Goal: Task Accomplishment & Management: Use online tool/utility

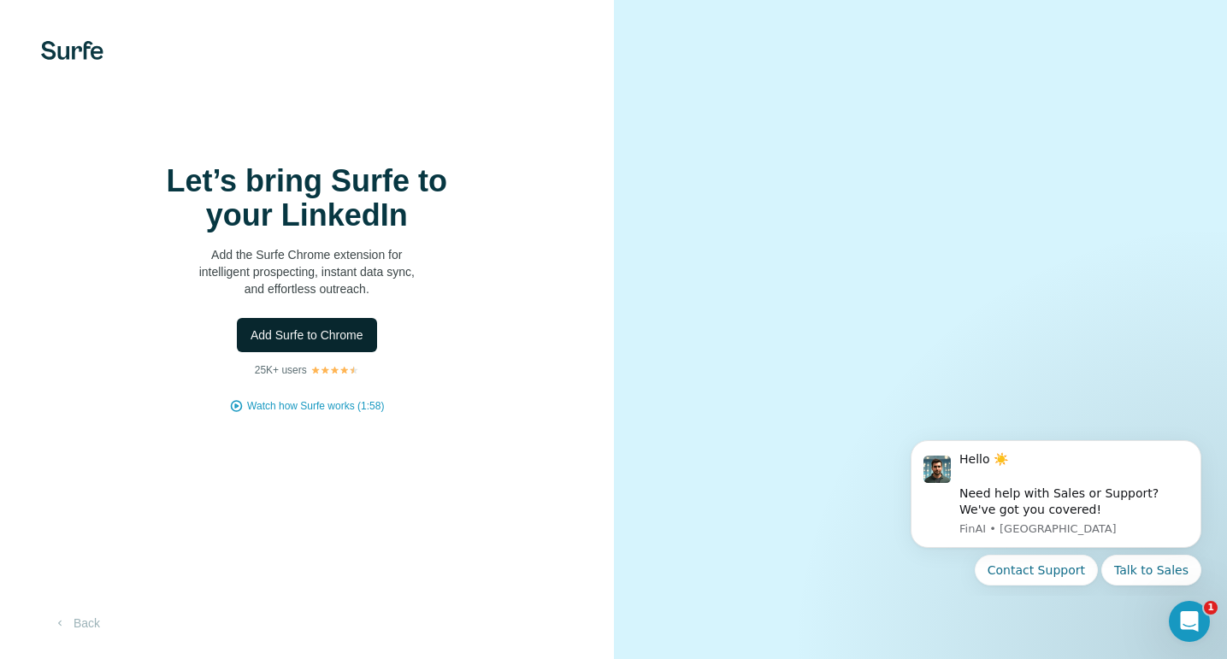
click at [334, 352] on button "Add Surfe to Chrome" at bounding box center [307, 335] width 140 height 34
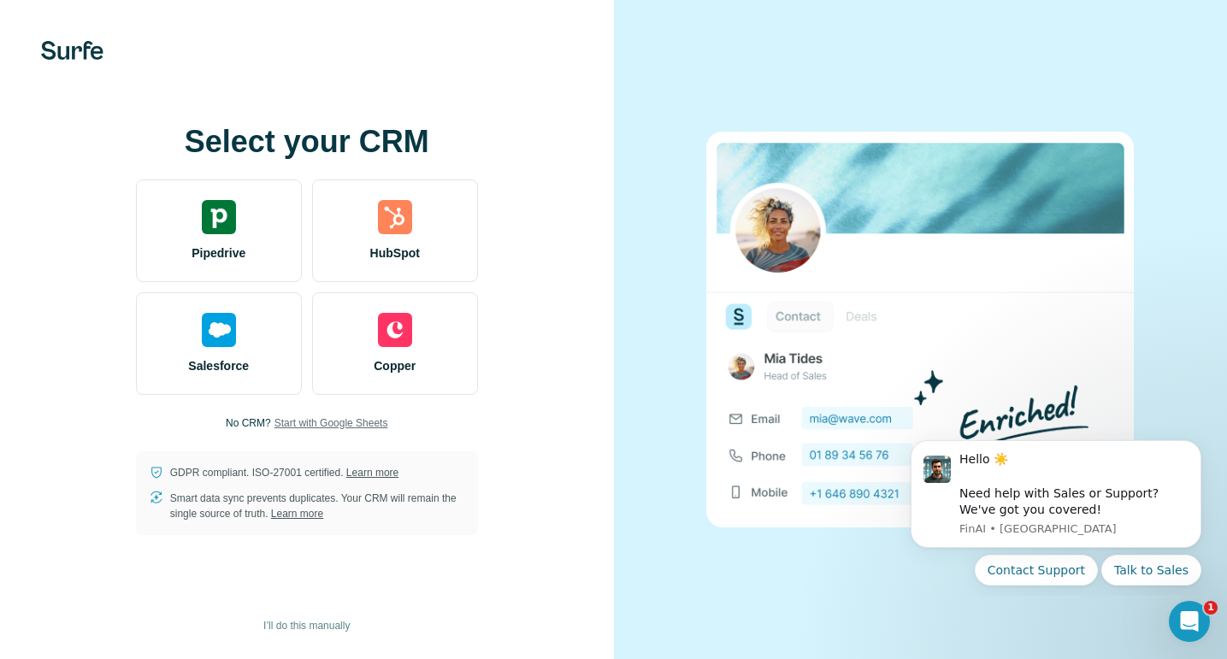
click at [368, 427] on span "Start with Google Sheets" at bounding box center [332, 423] width 114 height 15
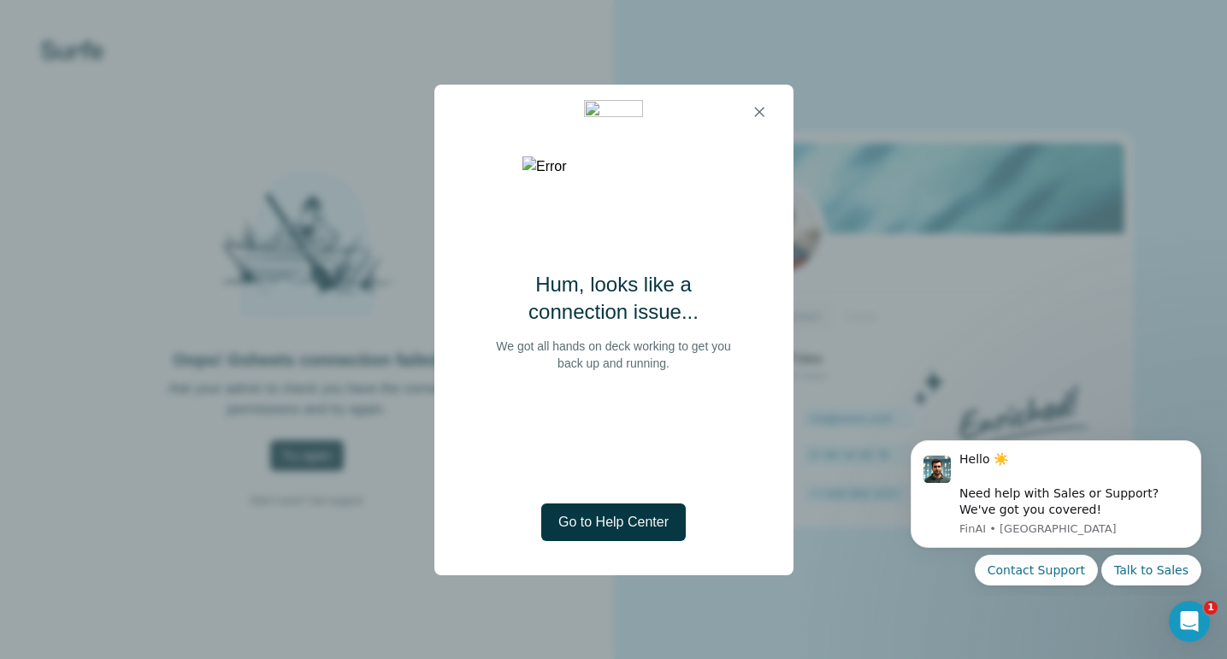
click at [793, 97] on div "Hum, looks like a connection issue... We got all hands on deck working to get y…" at bounding box center [613, 329] width 1227 height 659
click at [765, 103] on icon "button" at bounding box center [759, 111] width 17 height 17
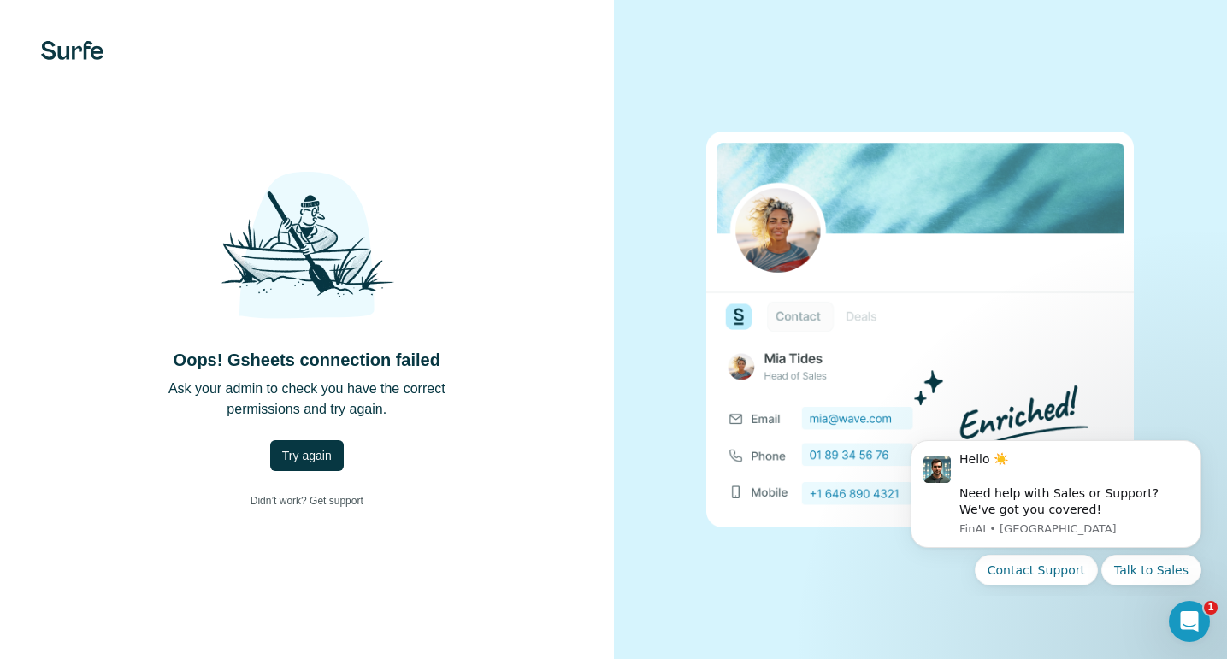
click at [295, 473] on div "Oops! Gsheets connection failed Ask your admin to check you have the correct pe…" at bounding box center [307, 330] width 546 height 375
click at [302, 459] on span "Try again" at bounding box center [307, 455] width 50 height 17
